Goal: Communication & Community: Answer question/provide support

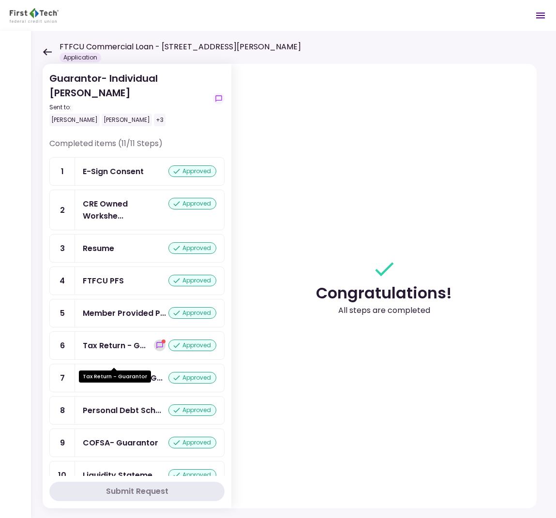
click at [156, 349] on icon "show-messages" at bounding box center [160, 345] width 8 height 8
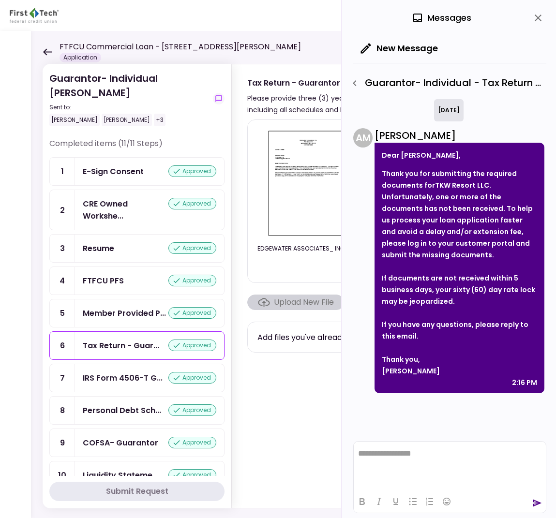
click at [297, 372] on section "EDGEWATER ASSOCIATES_ INC._2024_1120S_K1.pdf [STREET_ADDRESS] LLC_THE WHITE FAM…" at bounding box center [399, 311] width 304 height 384
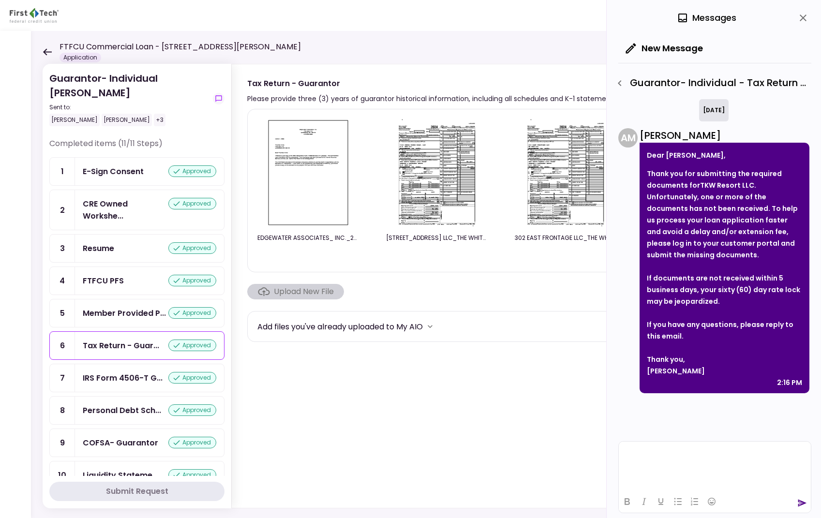
click at [555, 462] on html at bounding box center [715, 454] width 192 height 24
click at [555, 503] on icon "send" at bounding box center [802, 503] width 10 height 10
